Goal: Task Accomplishment & Management: Use online tool/utility

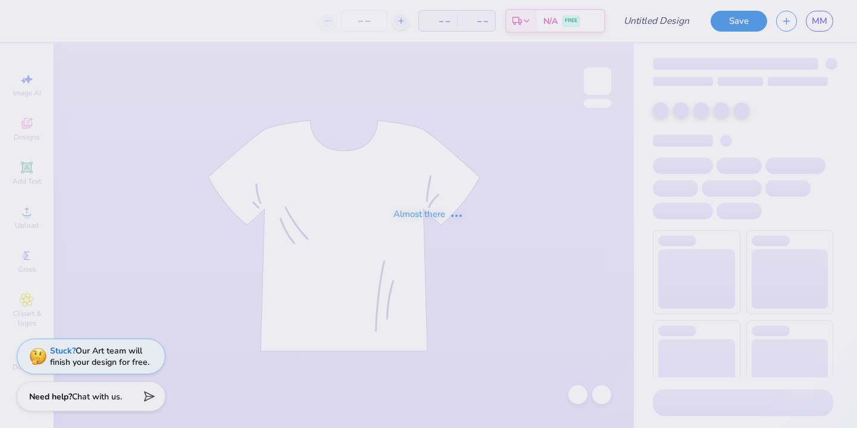
type input "Polka dot Set"
type input "12"
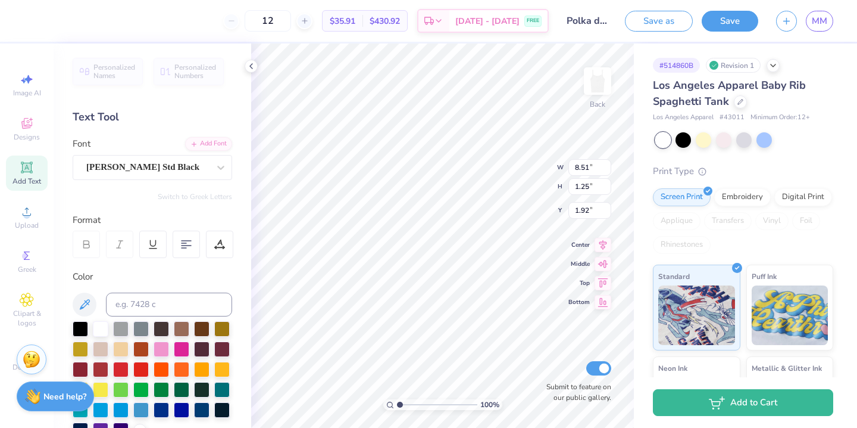
scroll to position [0, 1]
type textarea "DELTA GAMMA"
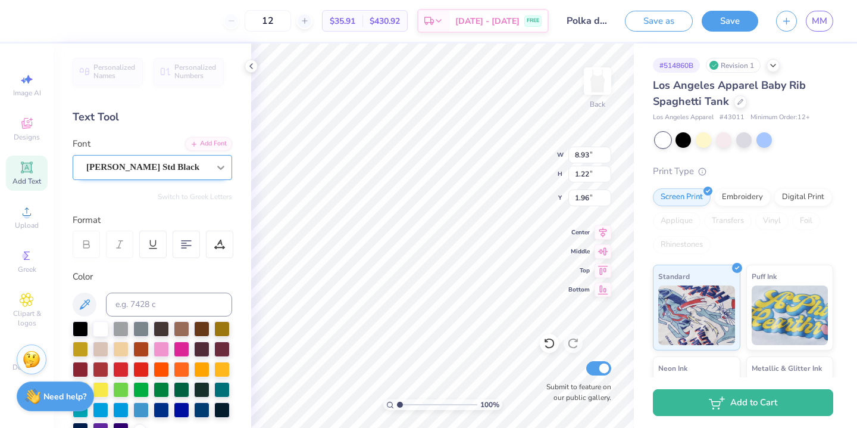
click at [214, 170] on div at bounding box center [220, 167] width 21 height 21
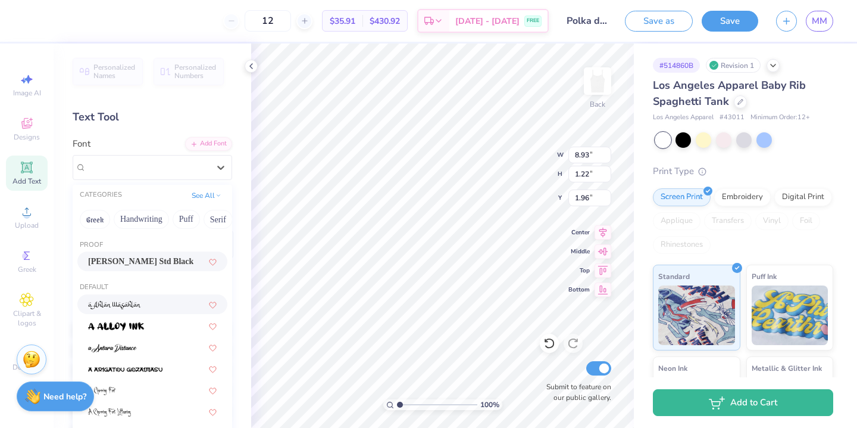
scroll to position [67, 0]
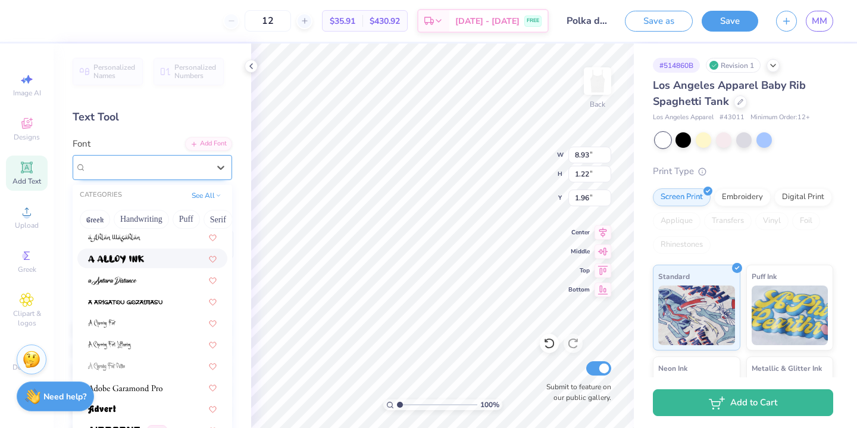
click at [222, 179] on div at bounding box center [220, 167] width 21 height 24
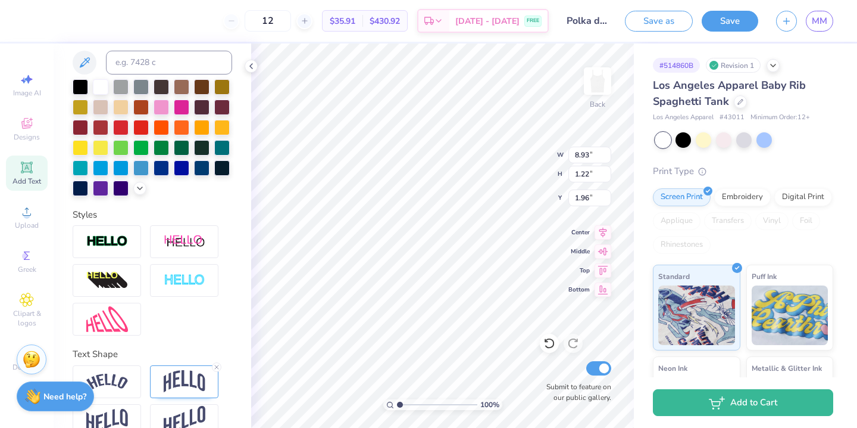
scroll to position [264, 0]
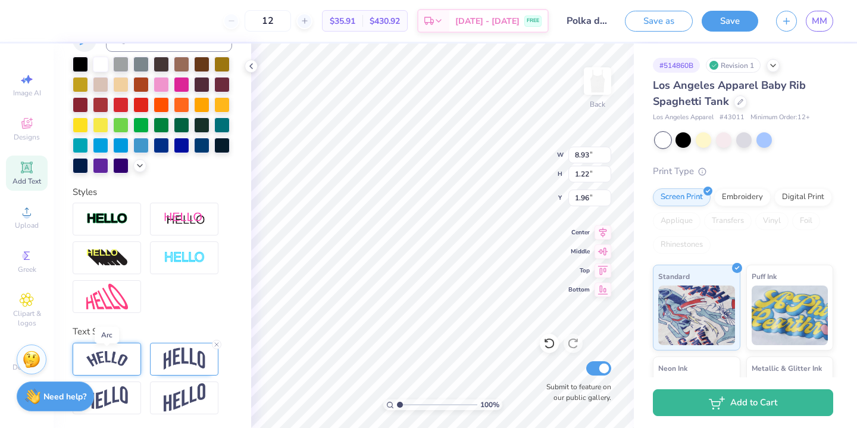
click at [114, 358] on img at bounding box center [107, 359] width 42 height 16
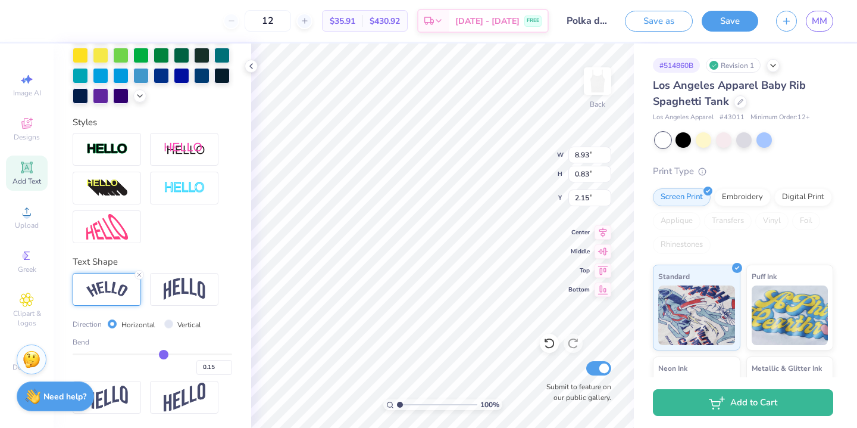
click at [196, 305] on div "Direction Horizontal Vertical Bend 0.15" at bounding box center [153, 343] width 160 height 141
click at [192, 295] on img at bounding box center [185, 288] width 42 height 23
type input "8.79"
type input "1.20"
type input "1.97"
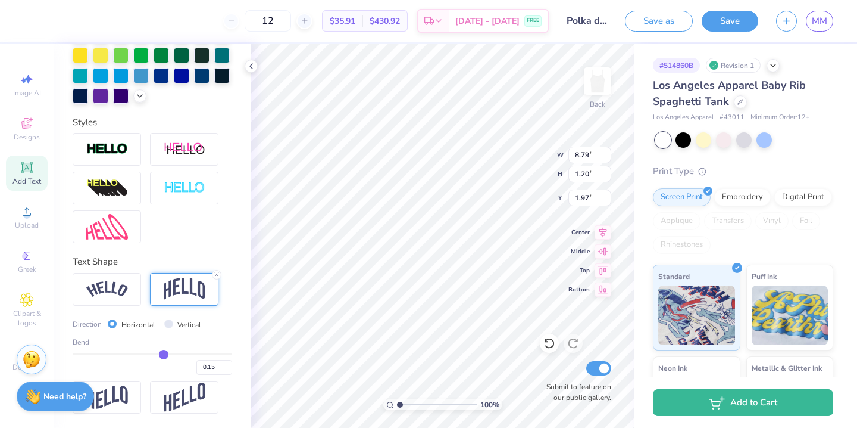
scroll to position [0, 0]
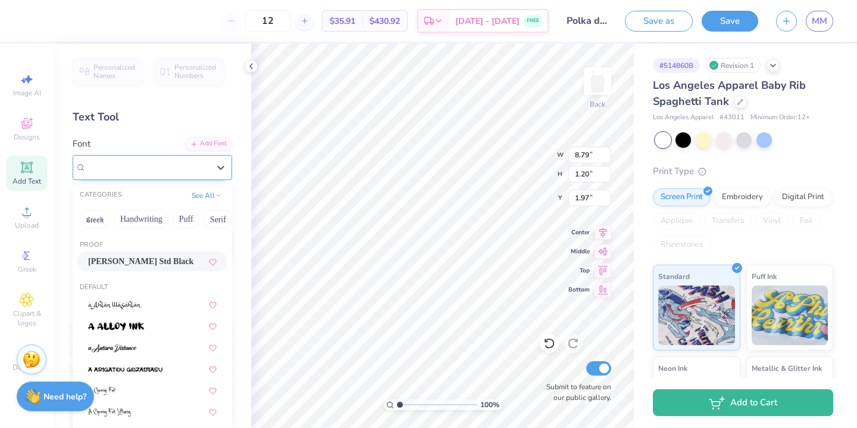
click at [141, 167] on div "[PERSON_NAME] Std Black" at bounding box center [147, 167] width 125 height 18
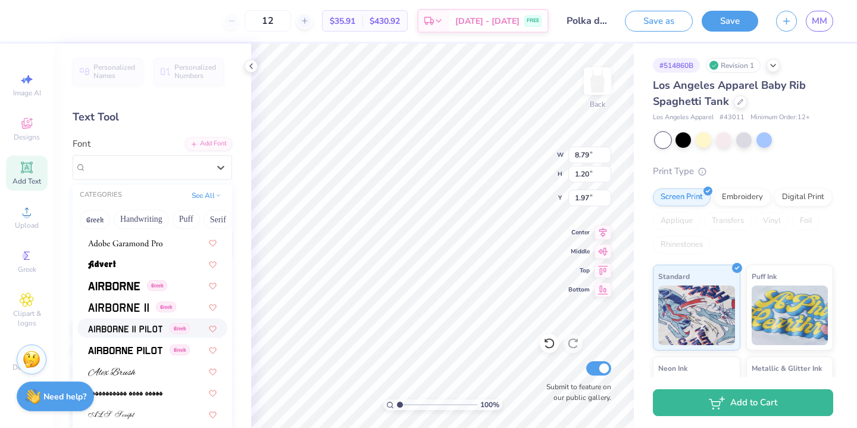
scroll to position [213, 0]
click at [123, 287] on img at bounding box center [114, 285] width 52 height 8
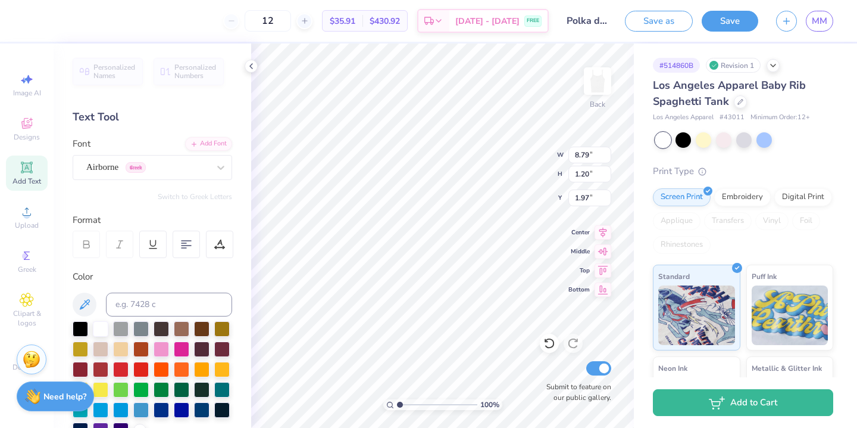
type input "7.03"
type input "1.12"
type input "2.00"
click at [160, 177] on div "Airborne Greek" at bounding box center [153, 167] width 160 height 25
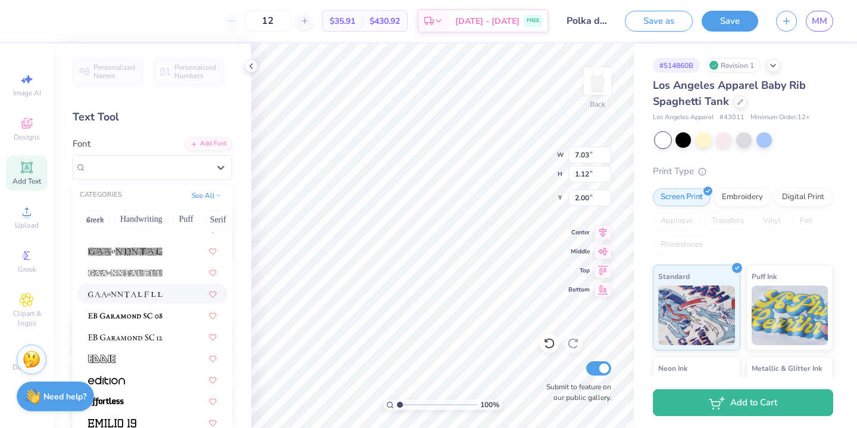
scroll to position [2526, 0]
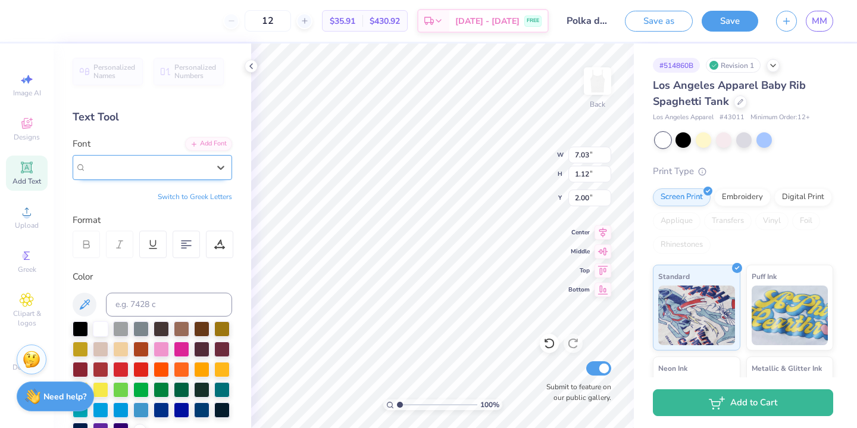
click at [209, 170] on div "Airborne Greek" at bounding box center [147, 167] width 125 height 18
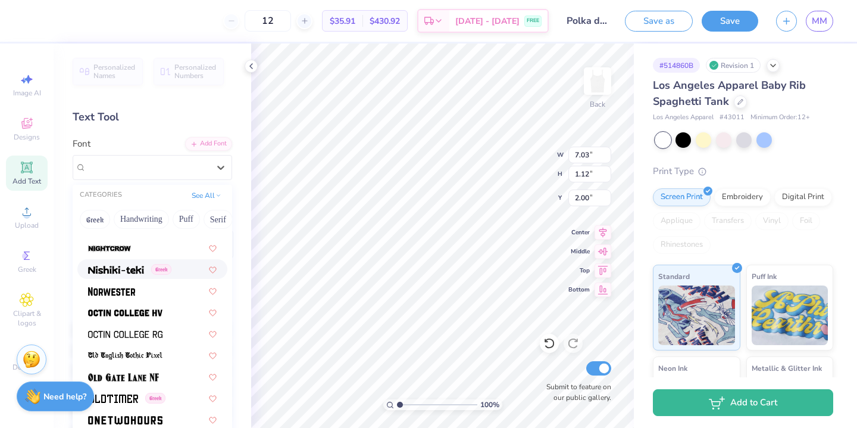
scroll to position [4680, 0]
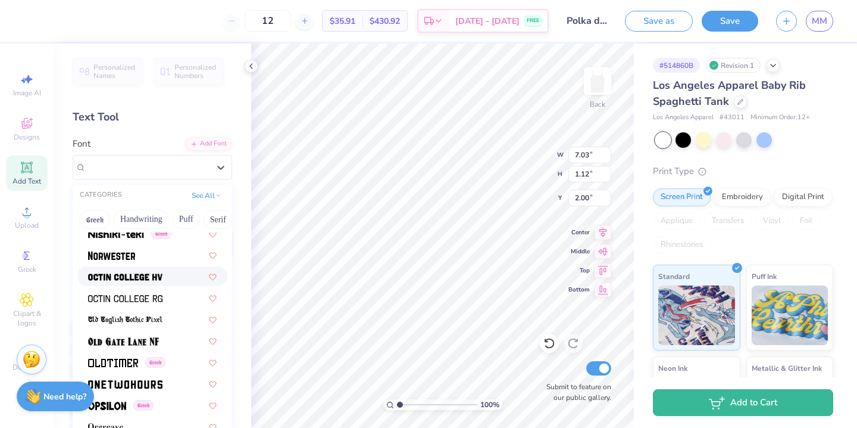
click at [150, 279] on img at bounding box center [125, 277] width 74 height 8
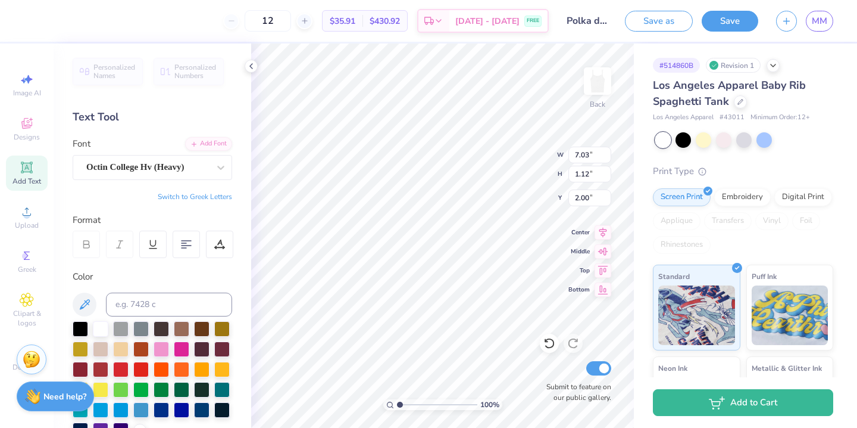
type input "6.24"
type input "1.04"
type input "2.04"
click at [157, 186] on div "Personalized Names Personalized Numbers Text Tool Add Font Font Octin College H…" at bounding box center [153, 235] width 198 height 384
click at [160, 175] on div "Octin College Hv (Heavy)" at bounding box center [147, 167] width 125 height 18
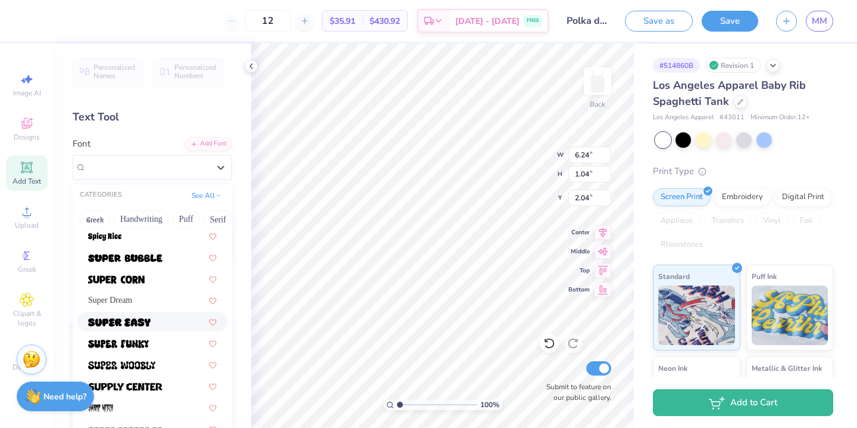
scroll to position [5830, 0]
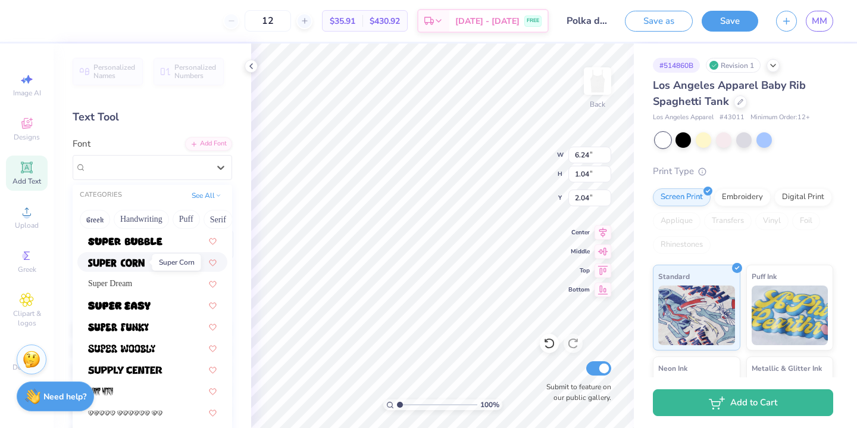
click at [144, 265] on img at bounding box center [116, 262] width 57 height 8
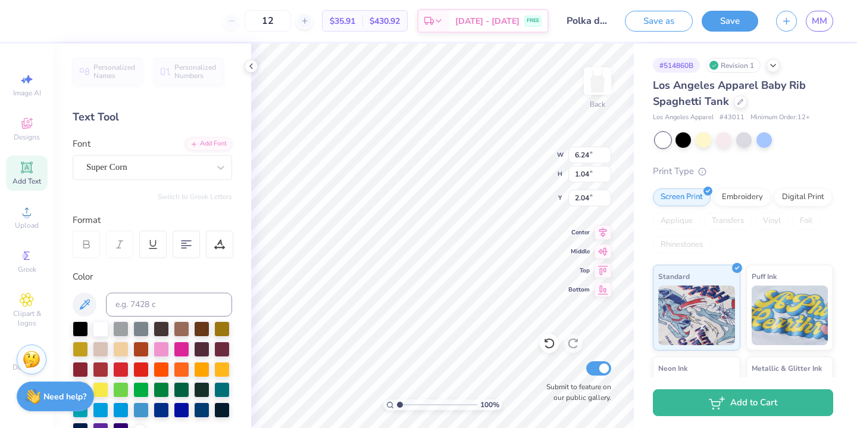
type input "6.07"
type input "0.97"
type input "2.08"
click at [179, 172] on div "Super Corn" at bounding box center [147, 167] width 125 height 18
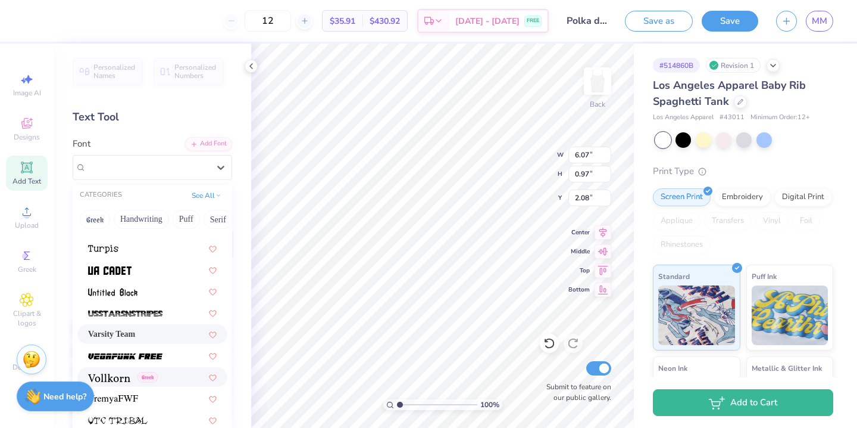
scroll to position [6284, 0]
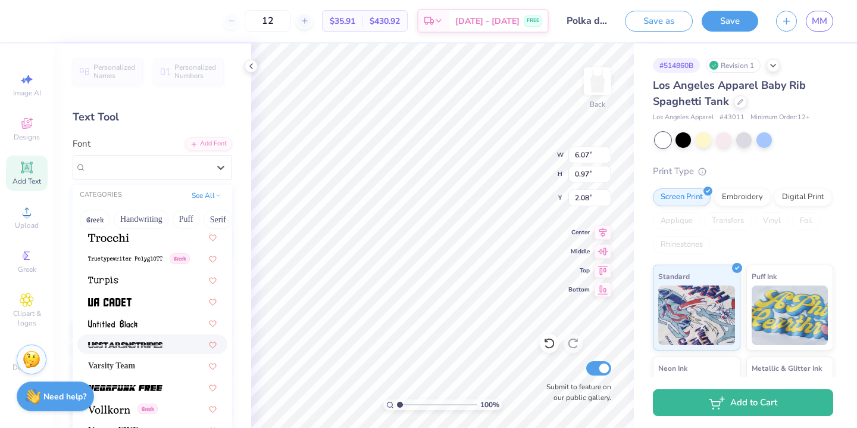
click at [171, 340] on div at bounding box center [152, 344] width 129 height 13
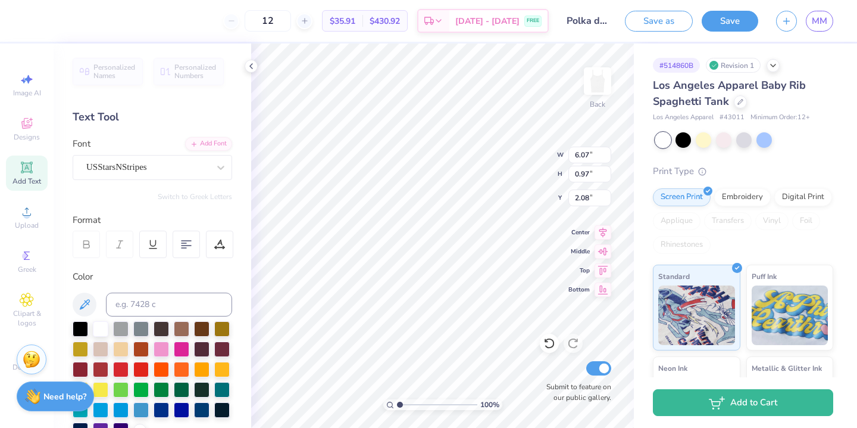
type input "8.93"
type input "1.33"
type input "1.90"
click at [204, 173] on div "USStarsNStripes" at bounding box center [147, 167] width 125 height 18
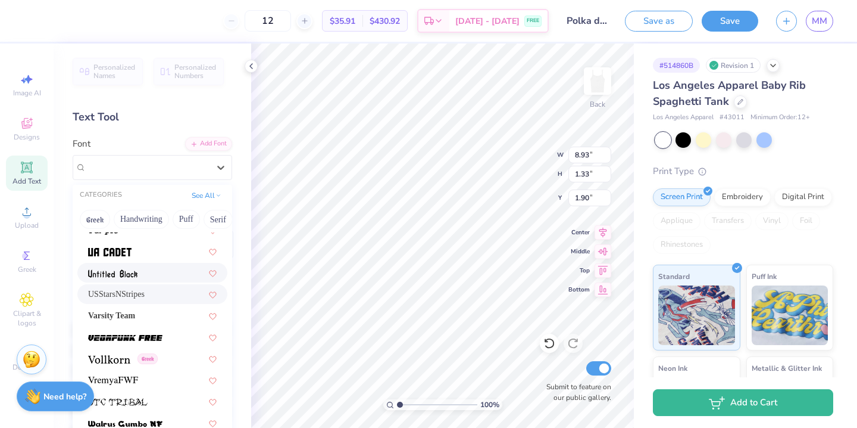
scroll to position [6333, 0]
click at [163, 333] on div at bounding box center [152, 337] width 129 height 13
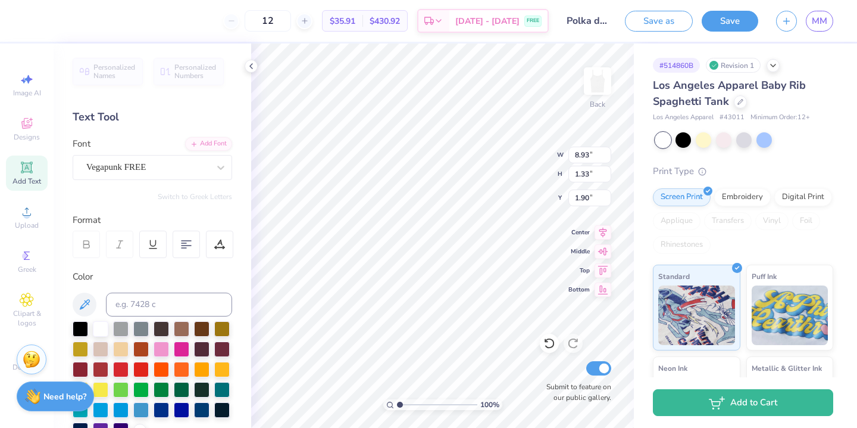
type input "7.00"
type input "0.97"
type input "2.07"
click at [169, 173] on div "Vegapunk FREE" at bounding box center [147, 167] width 125 height 18
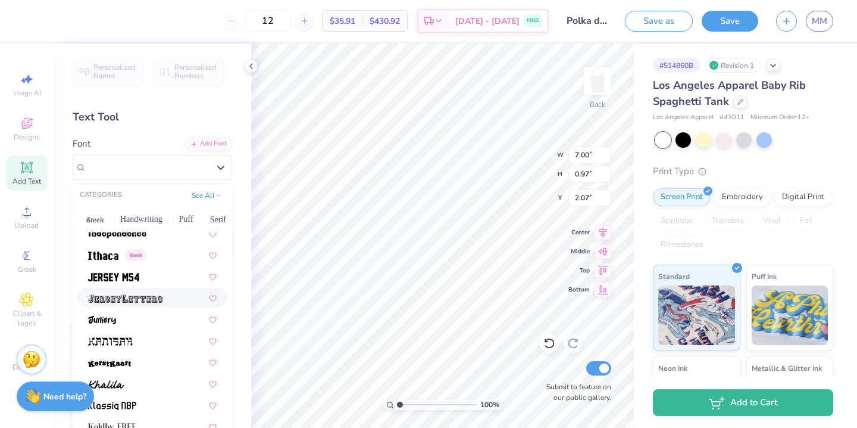
scroll to position [3264, 0]
click at [163, 302] on div at bounding box center [152, 298] width 129 height 13
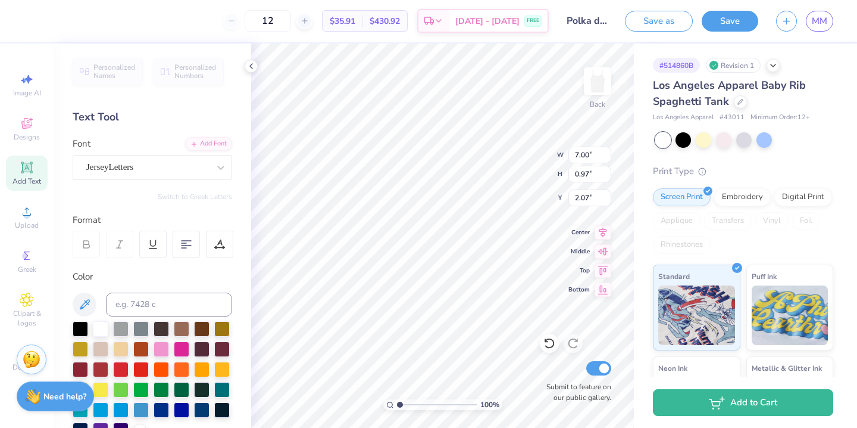
type input "8.36"
type input "1.29"
type input "1.92"
click at [194, 169] on div "JerseyLetters" at bounding box center [147, 167] width 125 height 18
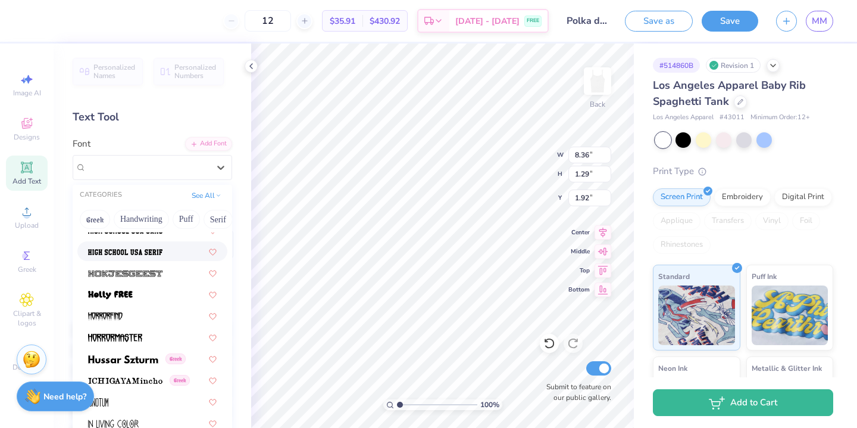
scroll to position [3055, 0]
click at [171, 266] on div at bounding box center [152, 272] width 129 height 13
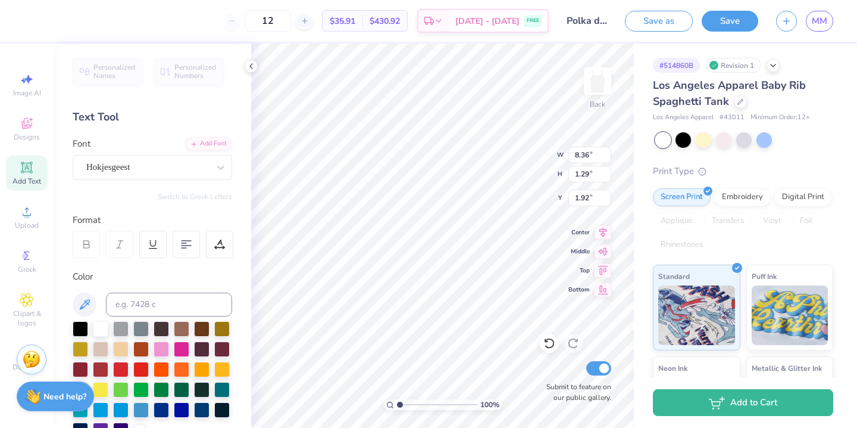
type input "8.93"
type input "1.12"
type input "2.00"
click at [177, 168] on div "Hokjesgeest" at bounding box center [147, 167] width 125 height 18
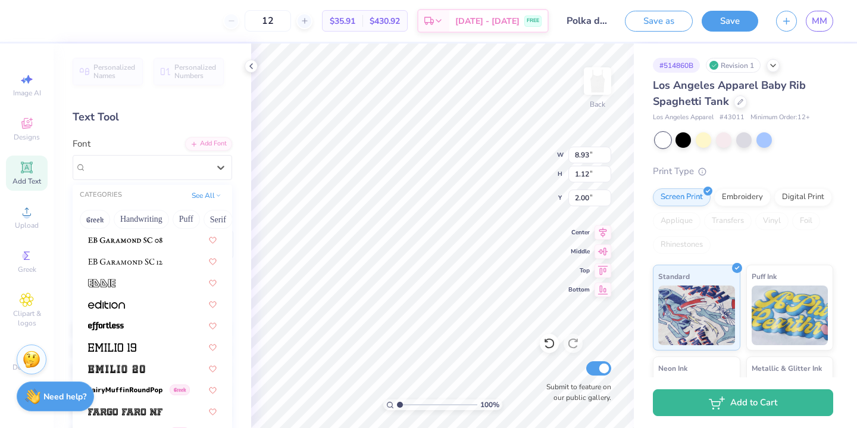
scroll to position [2359, 0]
click at [155, 278] on div at bounding box center [152, 281] width 129 height 13
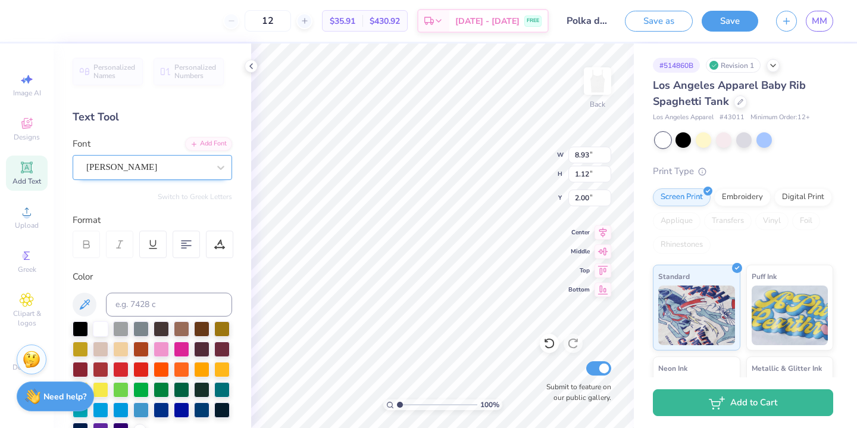
type input "5.78"
type input "0.98"
type input "2.07"
click at [168, 169] on div "[PERSON_NAME]" at bounding box center [147, 167] width 125 height 18
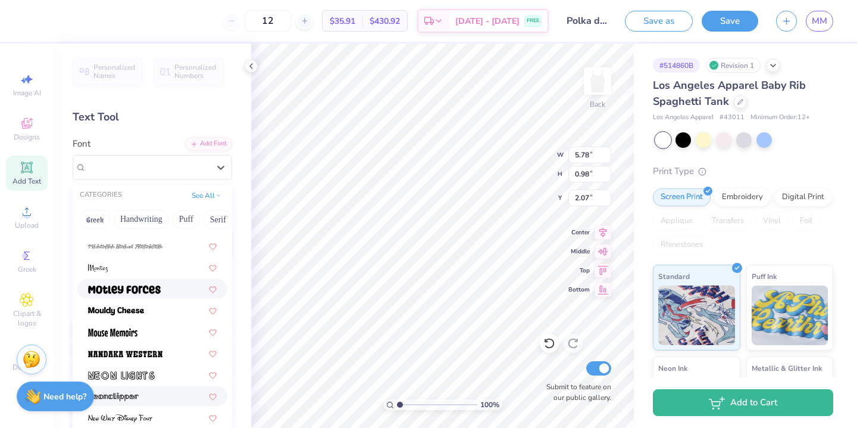
scroll to position [4404, 0]
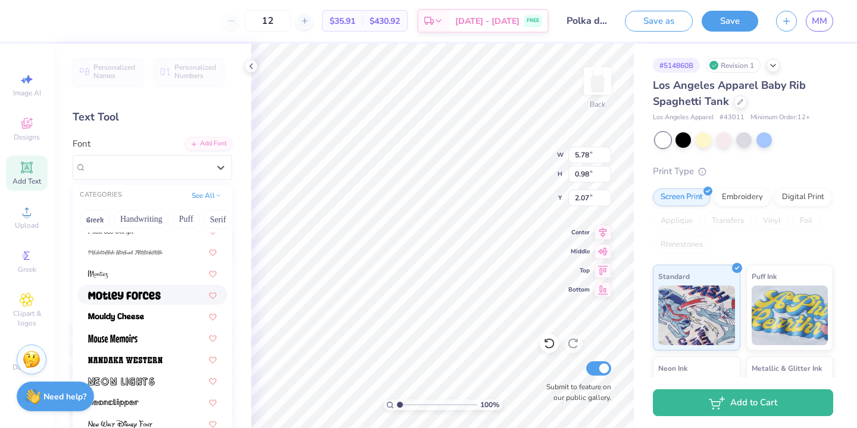
click at [149, 295] on img at bounding box center [124, 295] width 73 height 8
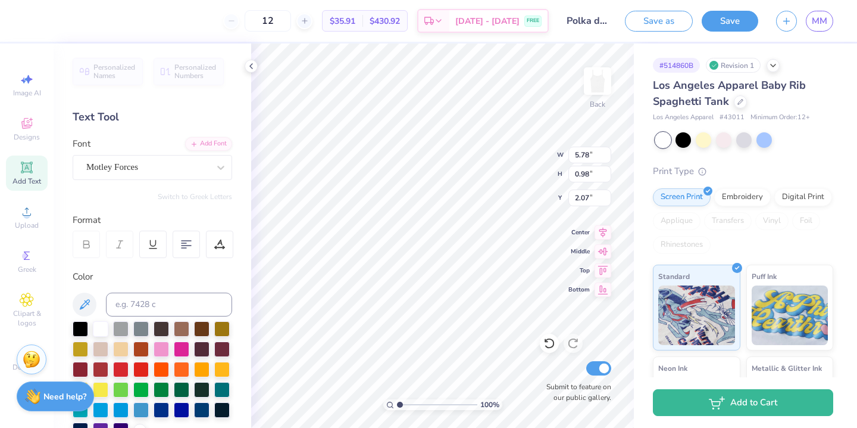
type input "3.96"
type input "0.68"
type input "2.22"
click at [132, 170] on div "Motley Forces" at bounding box center [147, 167] width 125 height 18
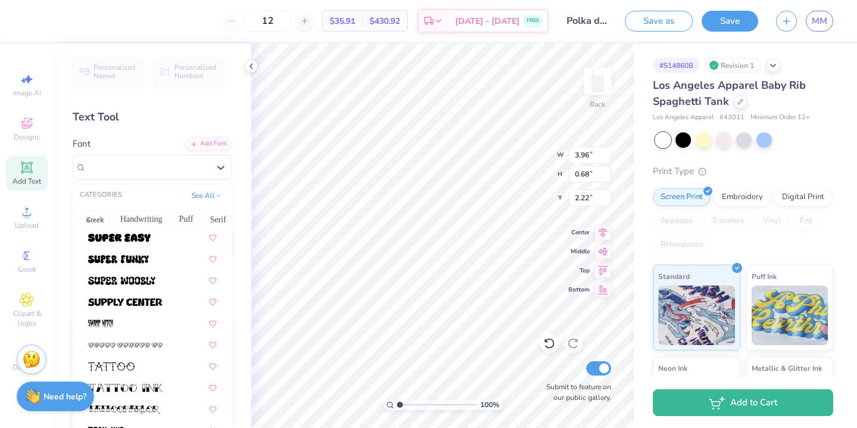
scroll to position [5904, 0]
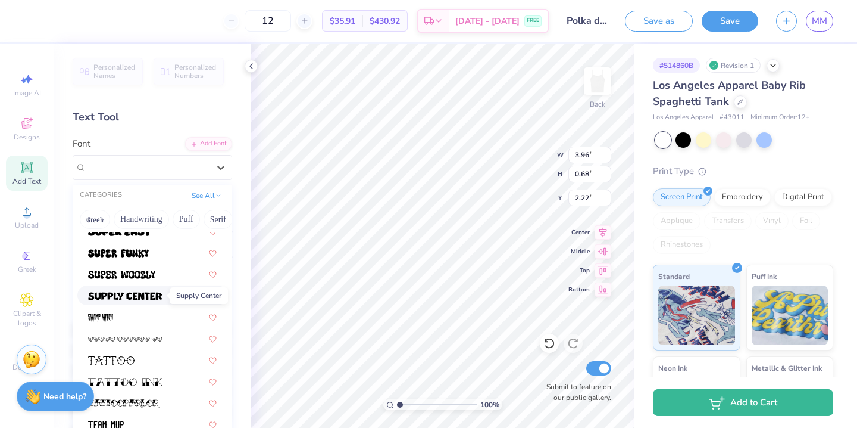
click at [139, 297] on img at bounding box center [125, 296] width 74 height 8
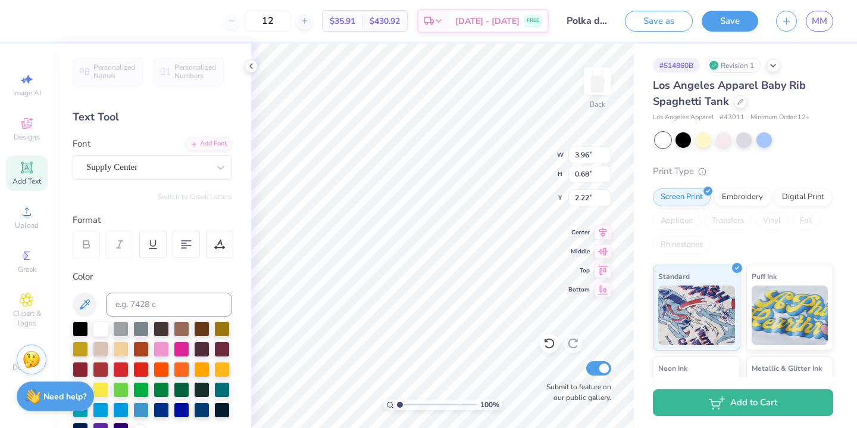
type input "6.76"
type input "1.02"
type input "2.04"
click at [159, 170] on div "Supply Center" at bounding box center [147, 167] width 125 height 18
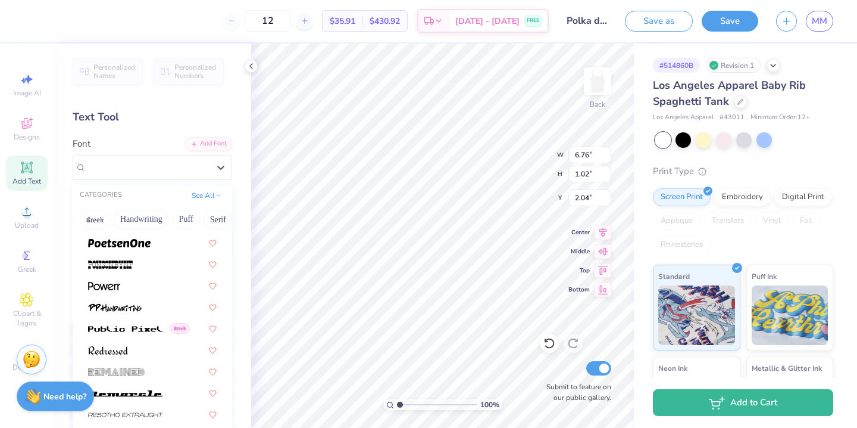
scroll to position [5262, 0]
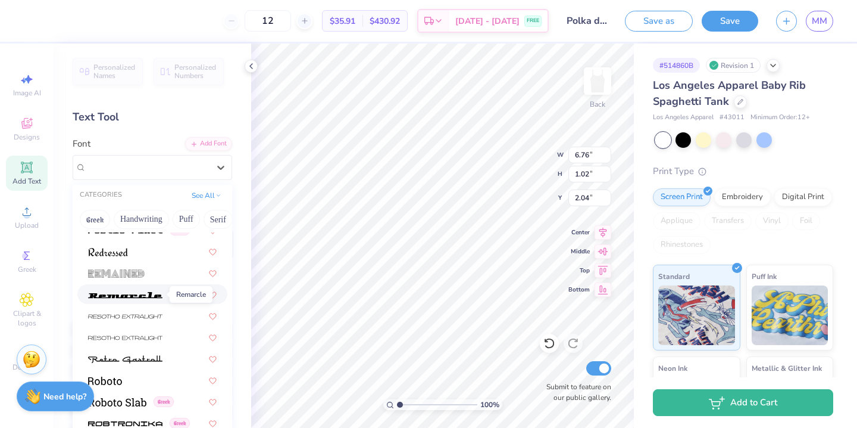
click at [158, 293] on img at bounding box center [125, 295] width 74 height 8
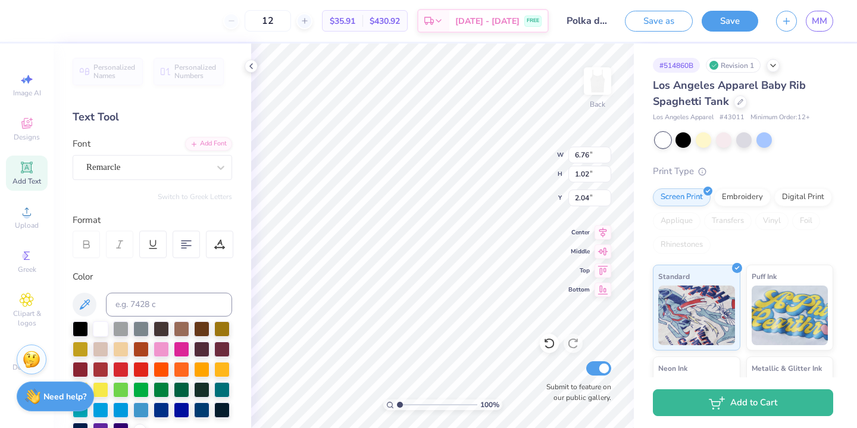
type input "8.93"
type input "0.92"
type input "2.11"
click at [165, 167] on div "Remarcle" at bounding box center [147, 167] width 125 height 18
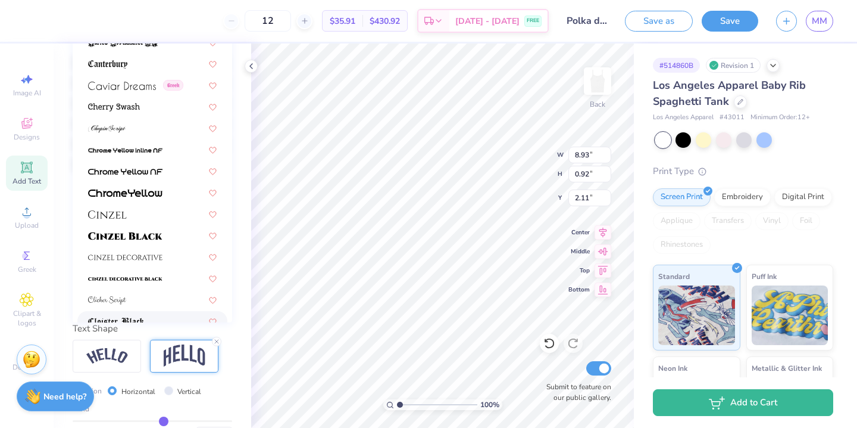
scroll to position [1237, 0]
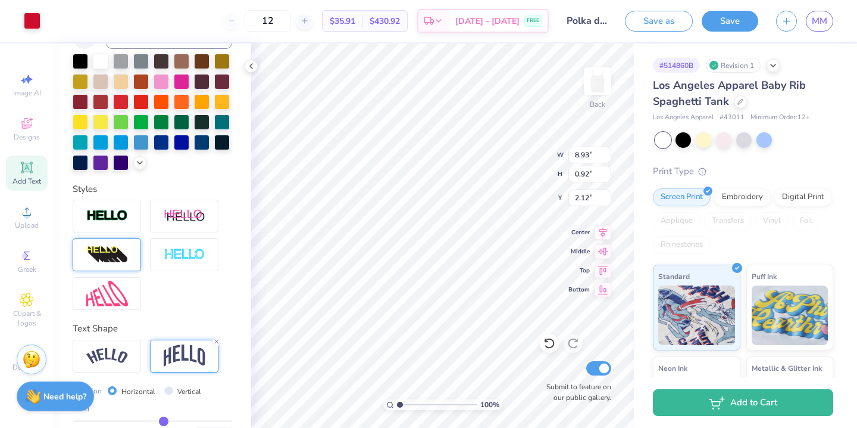
type input "2.12"
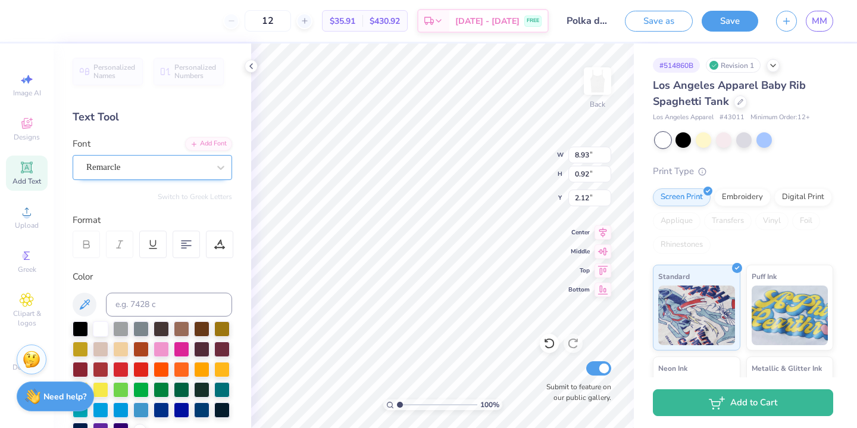
click at [149, 159] on div at bounding box center [147, 167] width 123 height 16
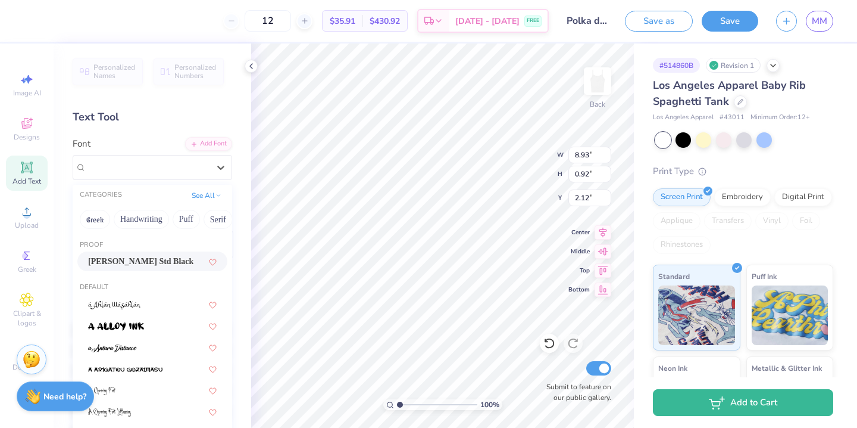
click at [150, 258] on span "[PERSON_NAME] Std Black" at bounding box center [140, 261] width 105 height 13
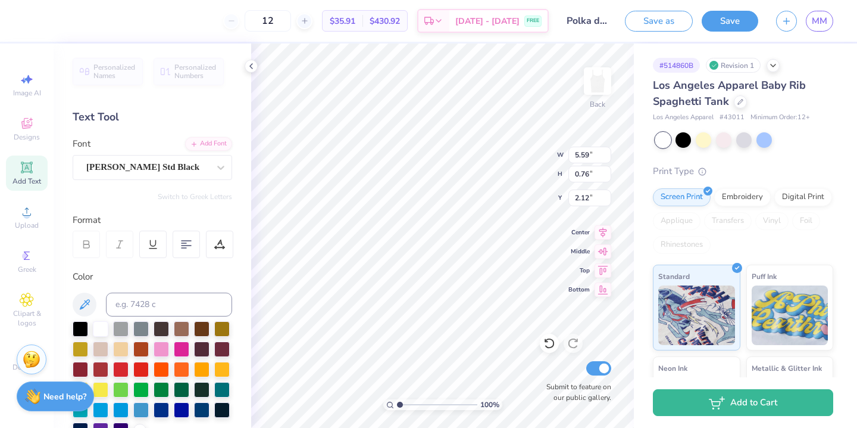
type input "5.59"
type input "0.76"
type input "2.19"
type input "2.10"
type input "7.14"
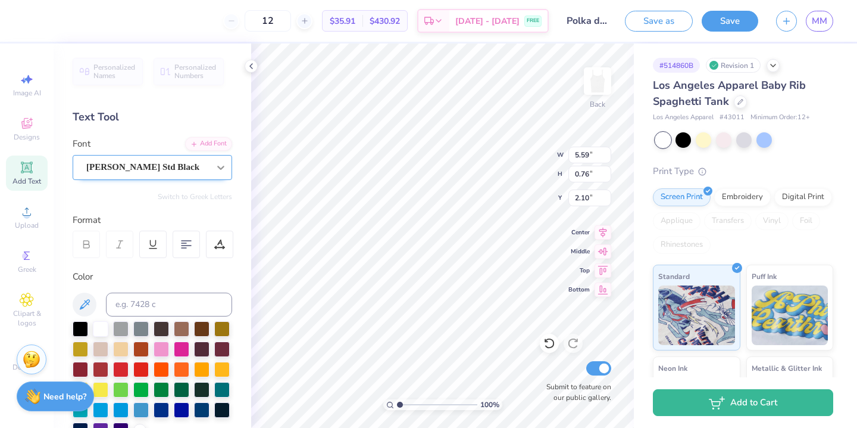
type input "0.97"
type input "2.31"
click at [500, 166] on div "100 % Back W 7.14 7.14 " H 0.97 0.97 " Y 2.31 2.31 " Center Middle Top Bottom S…" at bounding box center [442, 235] width 383 height 384
type input "7.62"
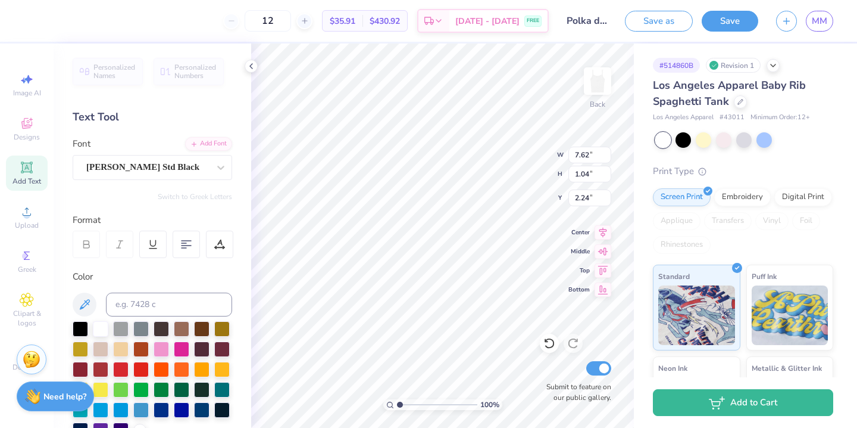
type input "1.04"
type input "2.24"
type input "8.74"
type input "1.19"
type input "4.91"
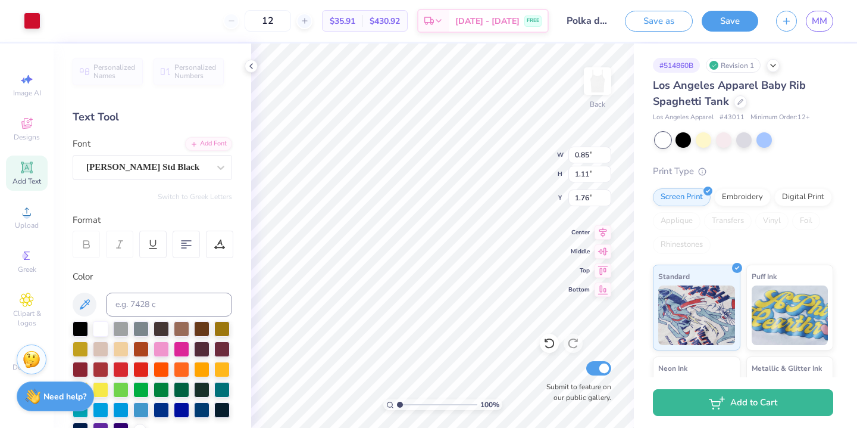
type input "8.74"
type input "1.19"
type input "4.91"
type input "7.86"
type input "1.07"
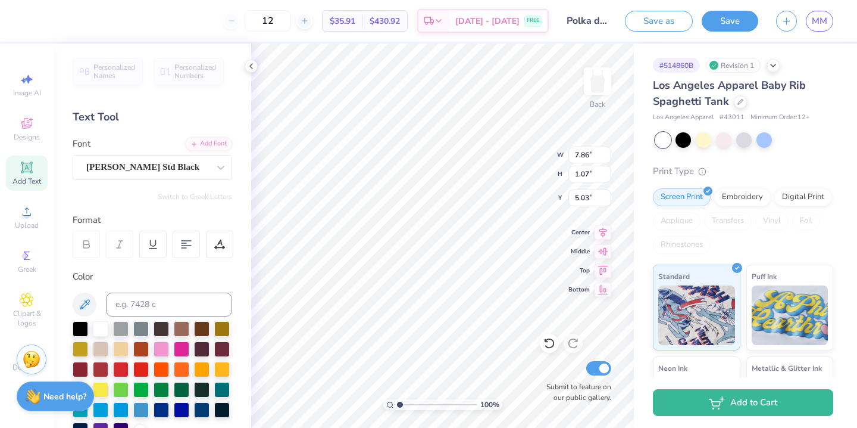
type input "1.99"
type textarea "DELTA. GAMMA"
type input "0.85"
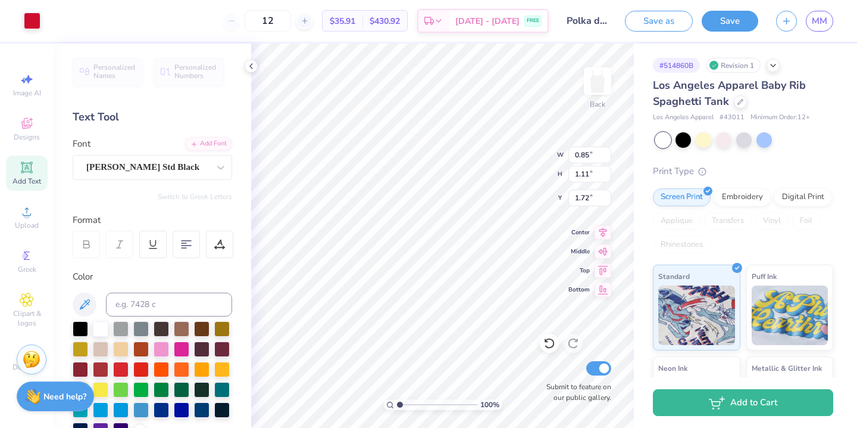
type input "1.11"
type input "1.72"
type input "7.86"
type input "1.07"
type input "1.76"
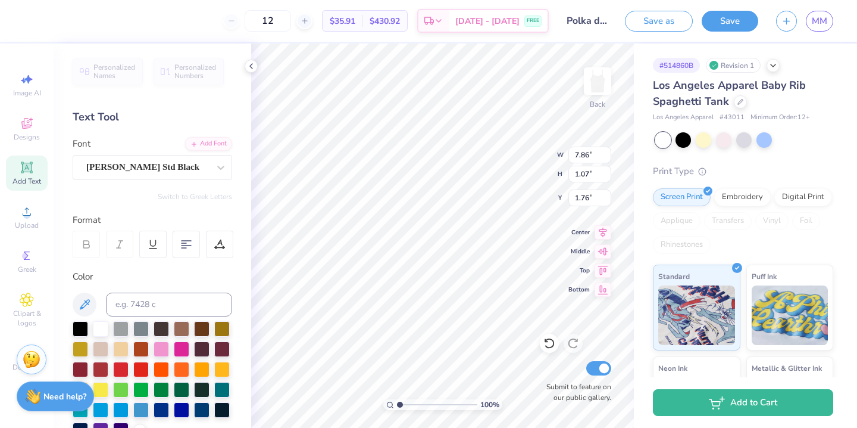
type textarea "DELTA GAMMA"
type input "8.36"
type input "1.16"
type input "1.72"
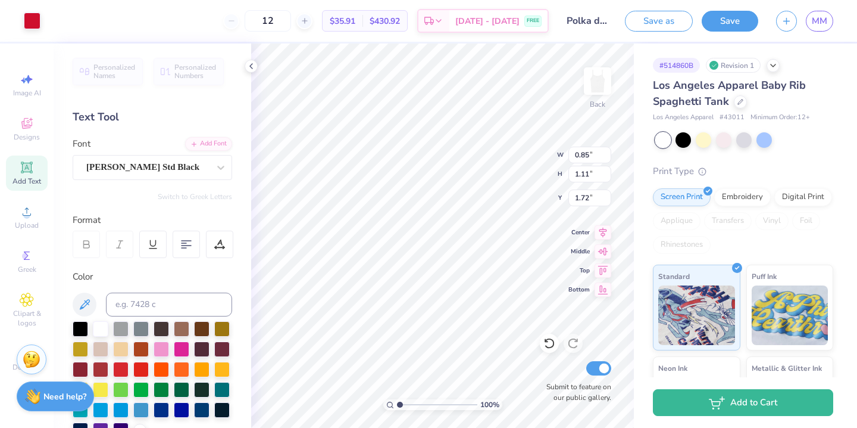
type input "1.77"
type input "8.36"
type input "1.16"
type input "2.02"
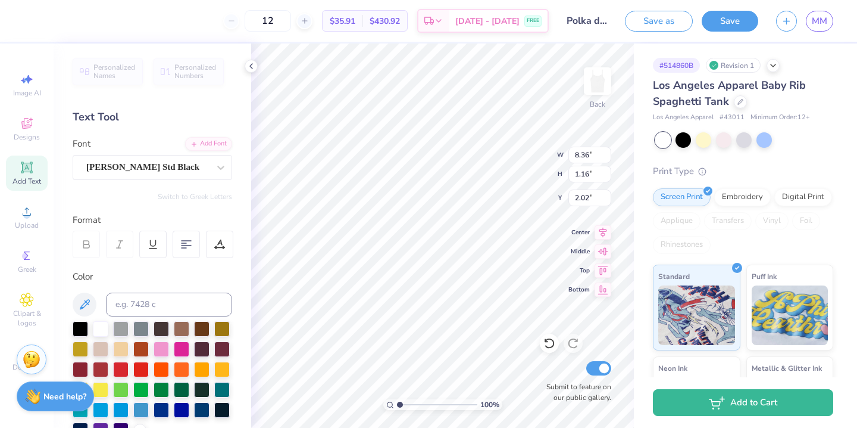
type textarea "DELTA GAMMA"
type input "0.85"
type input "1.11"
type input "1.77"
type input "8.65"
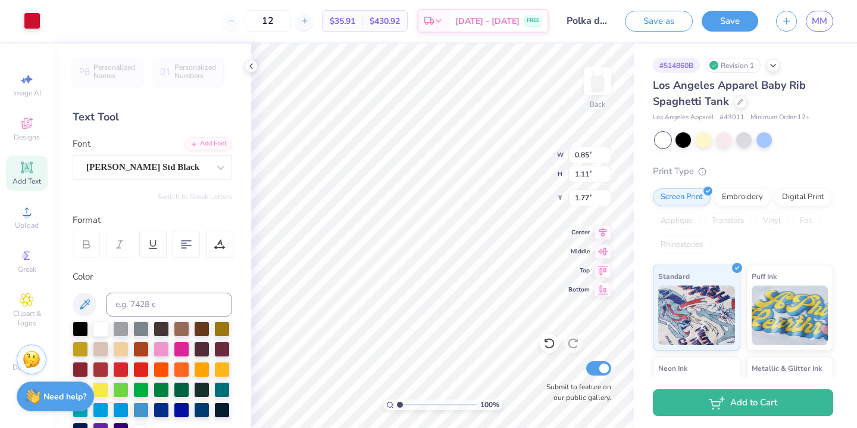
type input "1.18"
type input "2.02"
type input "8.20"
type input "1.12"
type input "2.07"
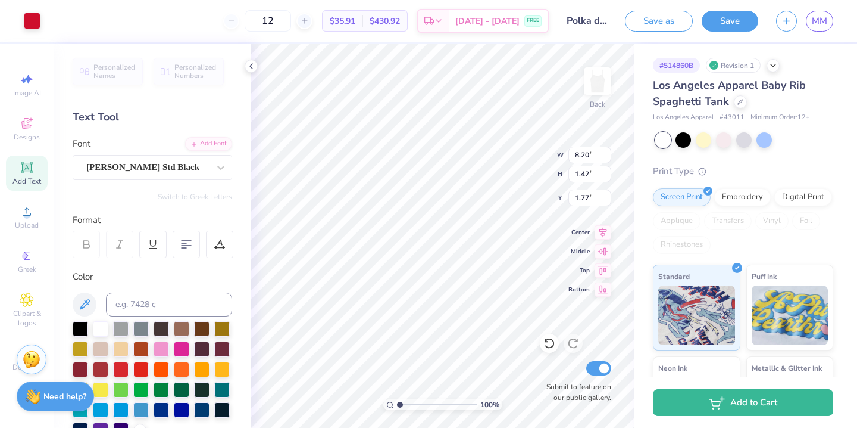
click at [541, 144] on div "100 % Back W 8.20 8.20 " H 1.42 1.42 " Y 1.77 1.77 " Center Middle Top Bottom S…" at bounding box center [442, 235] width 383 height 384
click at [716, 24] on button "Save" at bounding box center [730, 19] width 57 height 21
